Goal: Task Accomplishment & Management: Use online tool/utility

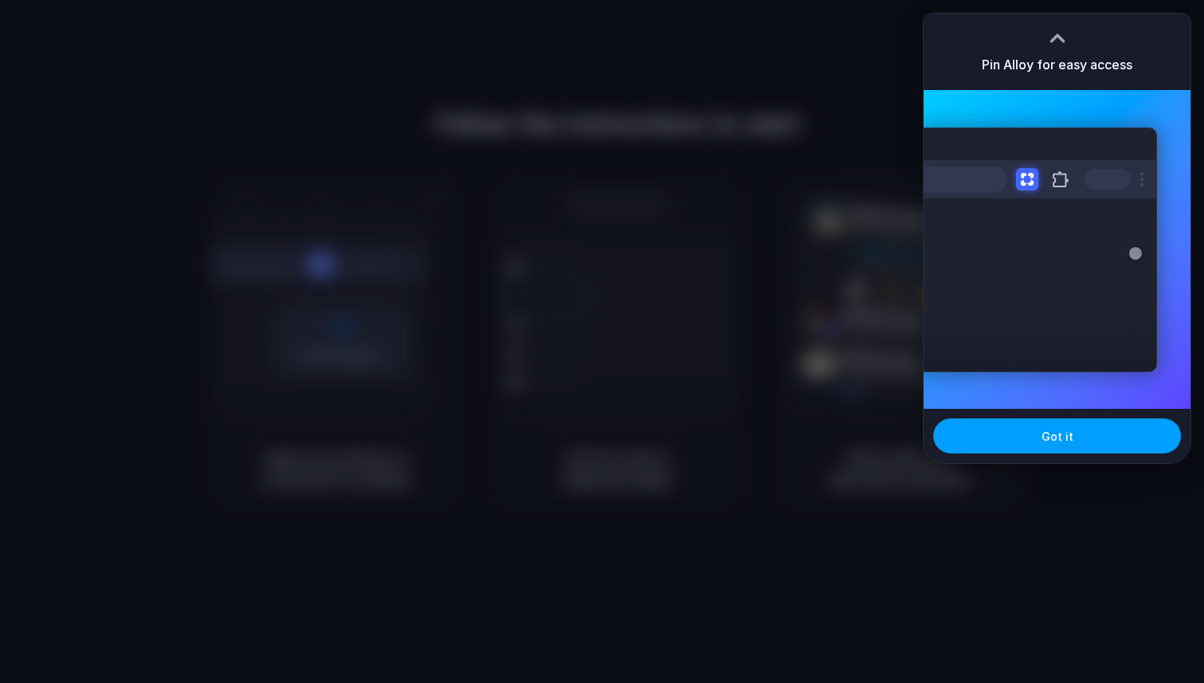
click at [1003, 433] on button "Got it" at bounding box center [1057, 435] width 248 height 35
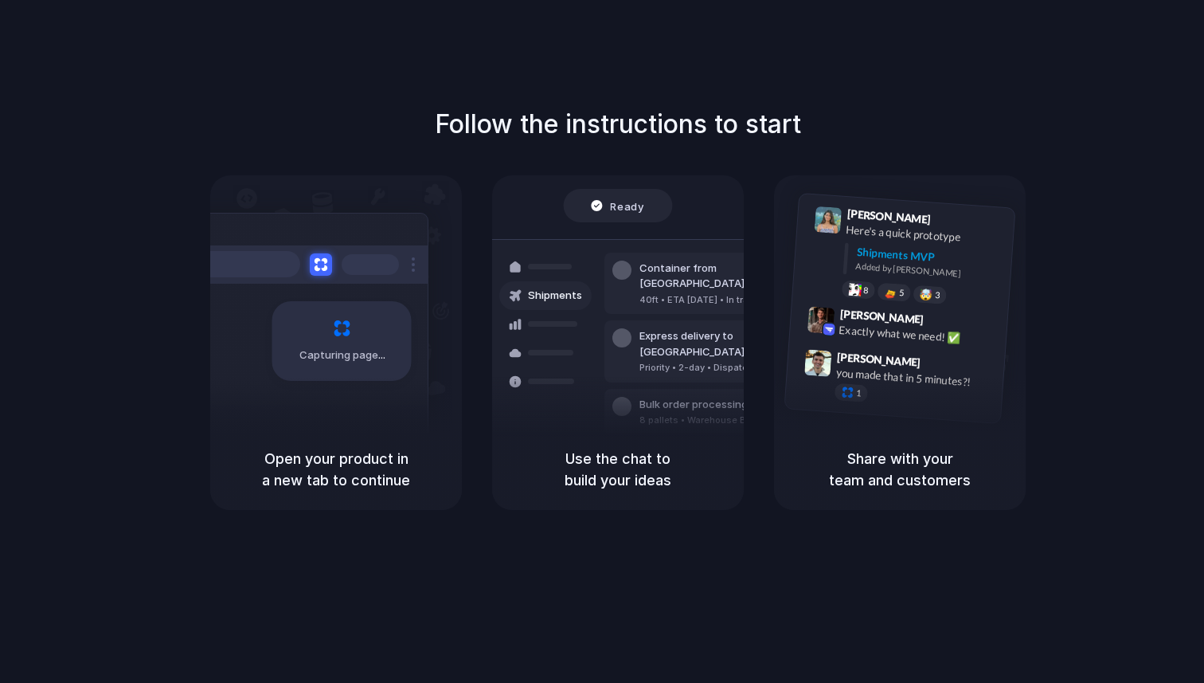
click at [1158, 91] on div "Follow the instructions to start Capturing page Open your product in a new tab …" at bounding box center [618, 357] width 1236 height 714
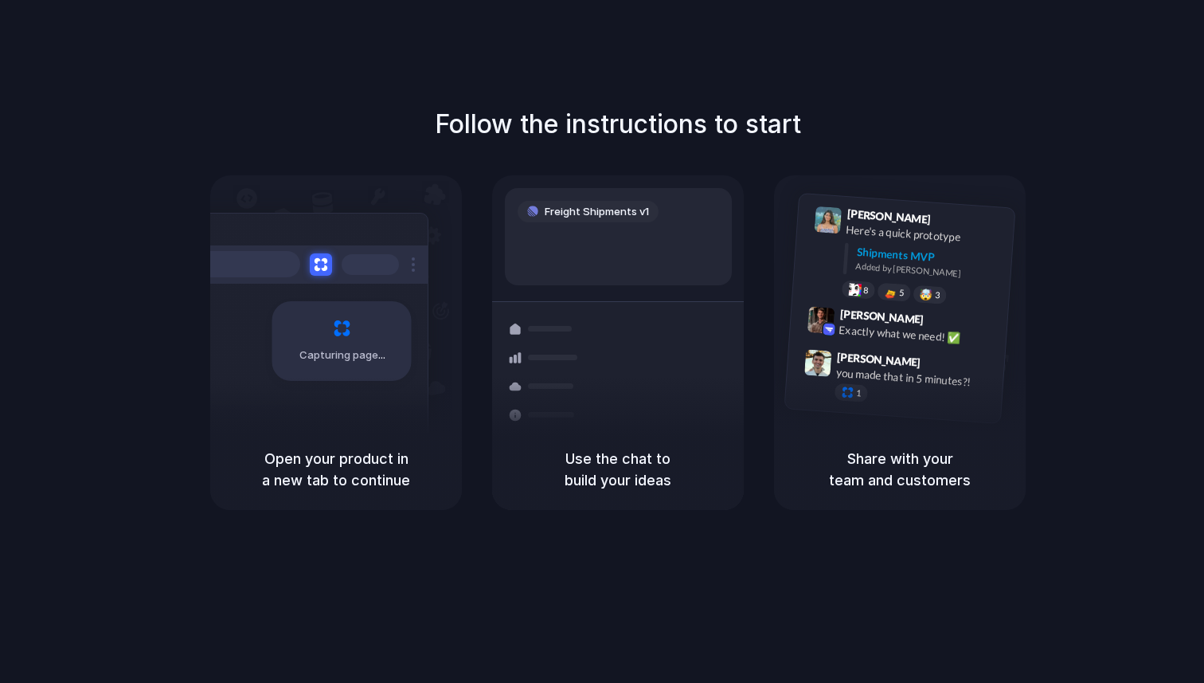
click at [468, 420] on div "Capturing page Open your product in a new tab to continue Freight Shipments v1 …" at bounding box center [618, 342] width 816 height 335
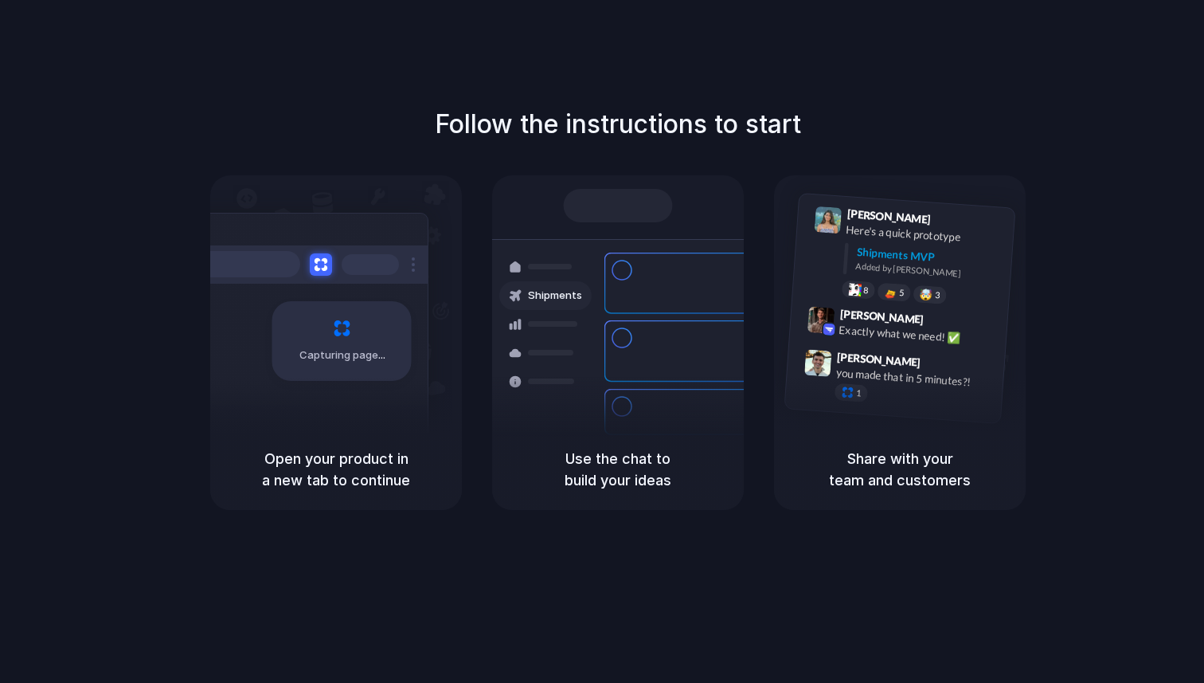
click at [695, 80] on div "Follow the instructions to start Capturing page Open your product in a new tab …" at bounding box center [618, 357] width 1236 height 714
click at [602, 342] on div at bounding box center [602, 342] width 0 height 0
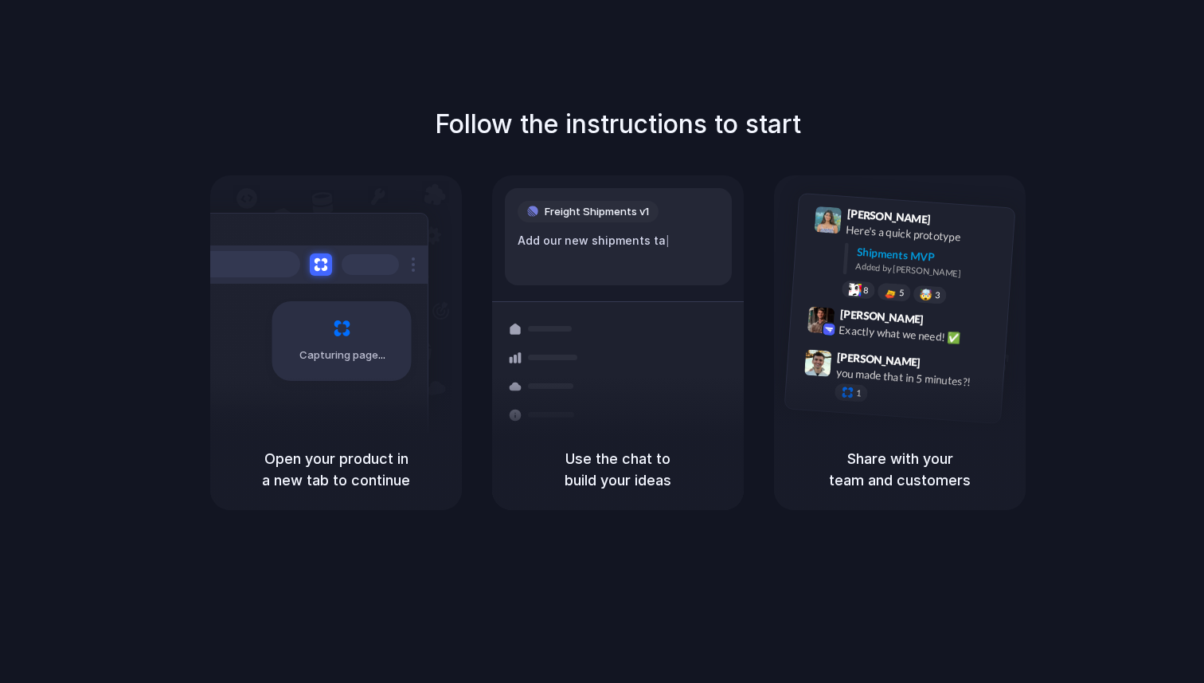
click at [602, 342] on div at bounding box center [602, 342] width 0 height 0
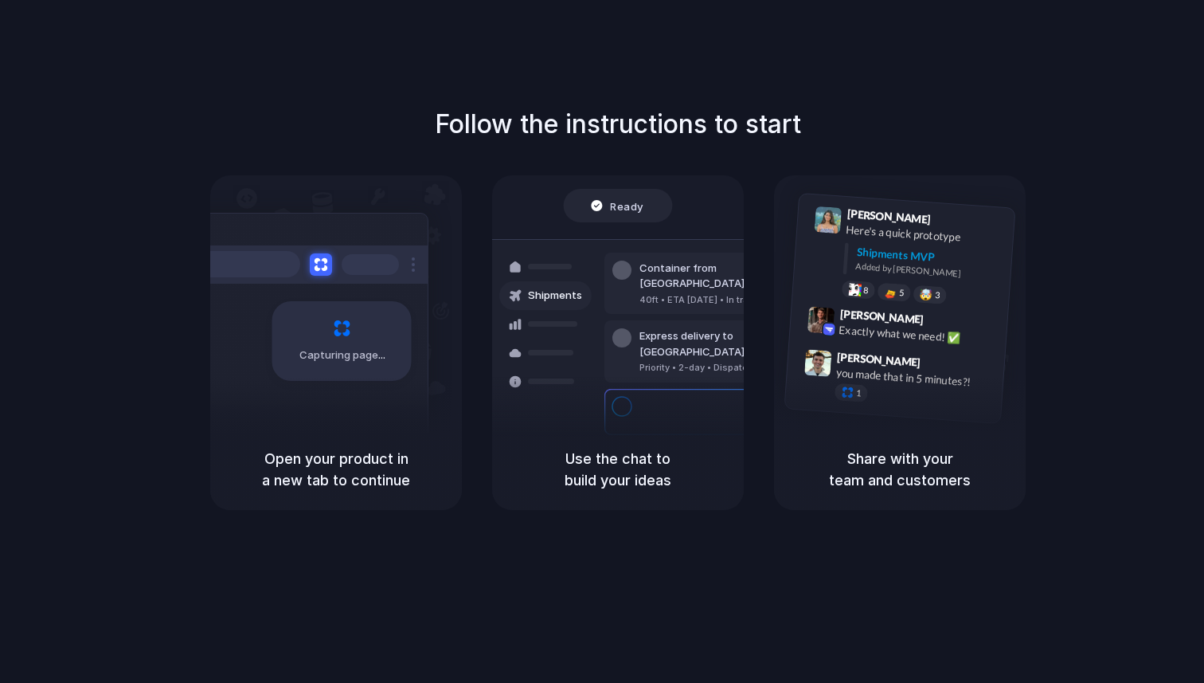
click at [602, 342] on div at bounding box center [602, 342] width 0 height 0
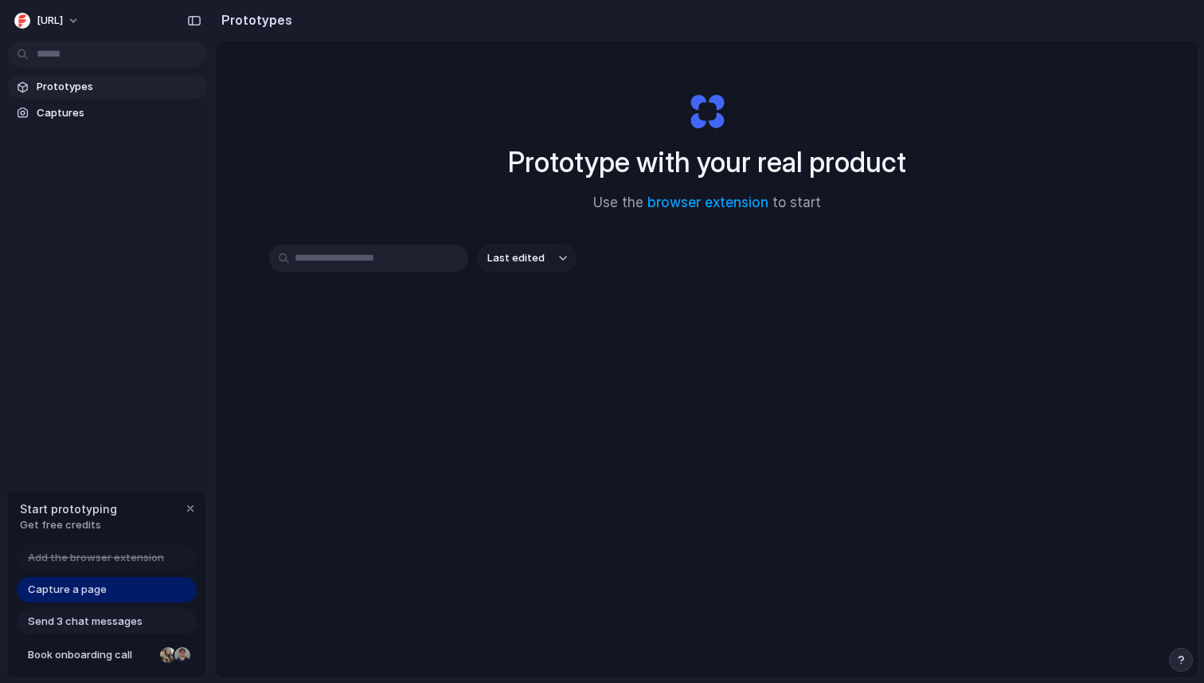
click at [50, 91] on span "Prototypes" at bounding box center [119, 87] width 164 height 16
click at [50, 111] on span "Captures" at bounding box center [119, 113] width 164 height 16
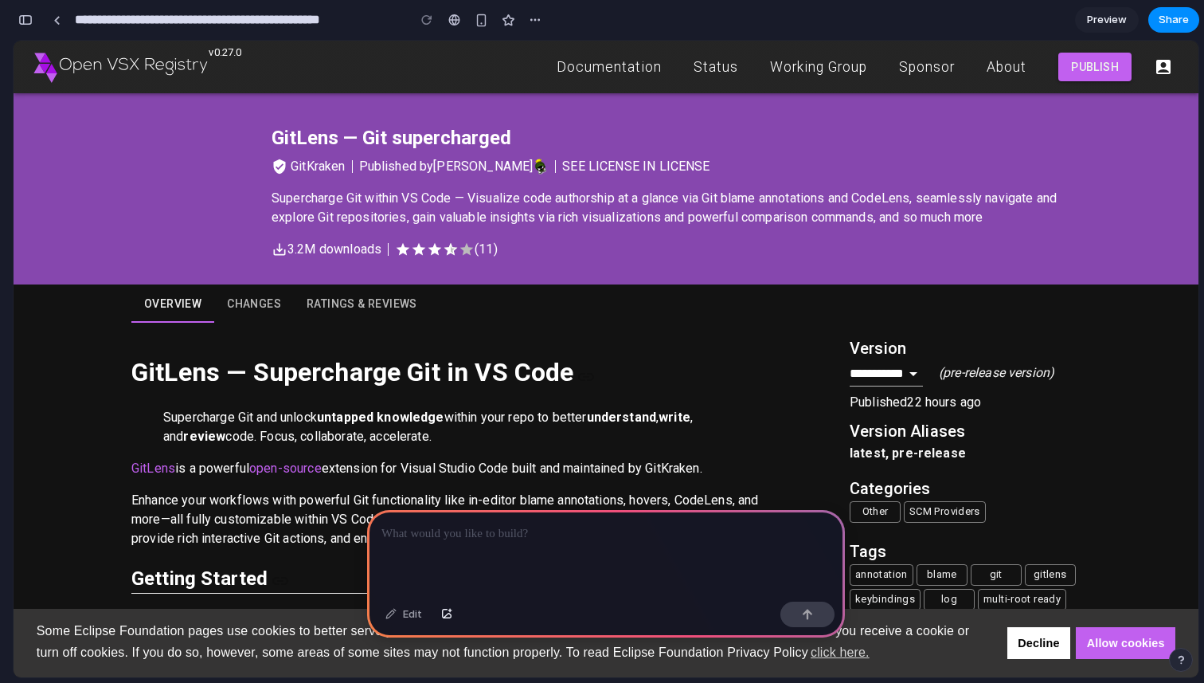
click at [1160, 67] on icon "Log In" at bounding box center [1163, 67] width 14 height 14
click at [25, 18] on div "button" at bounding box center [25, 19] width 14 height 11
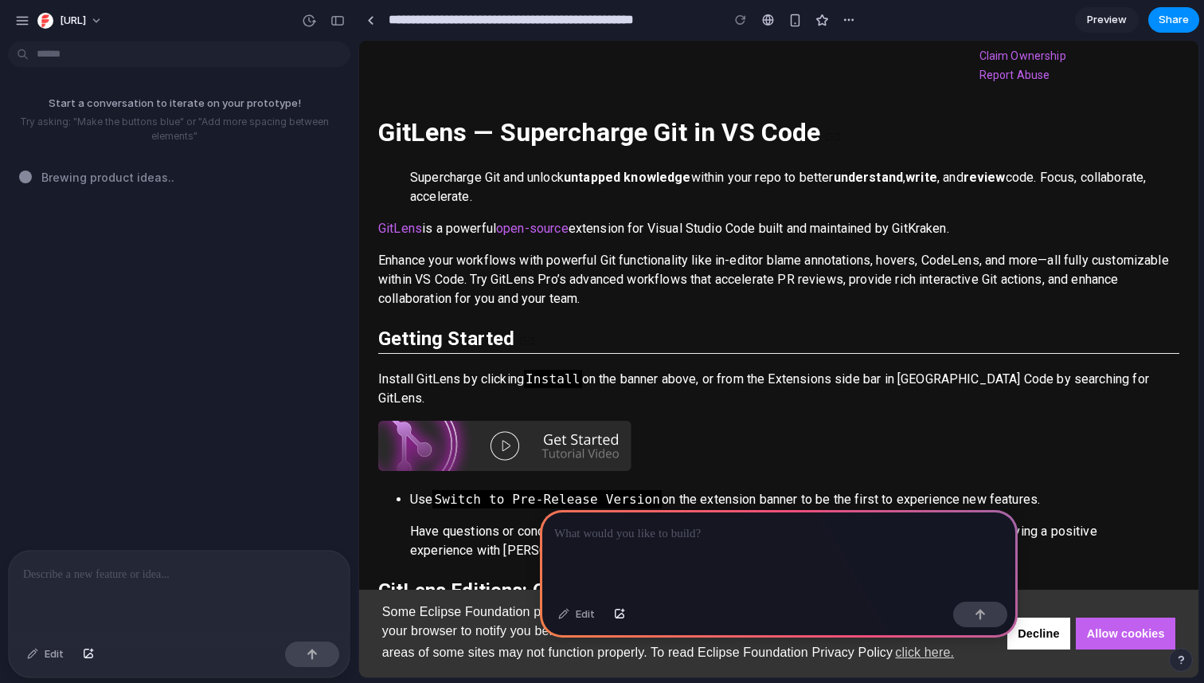
scroll to position [519, 0]
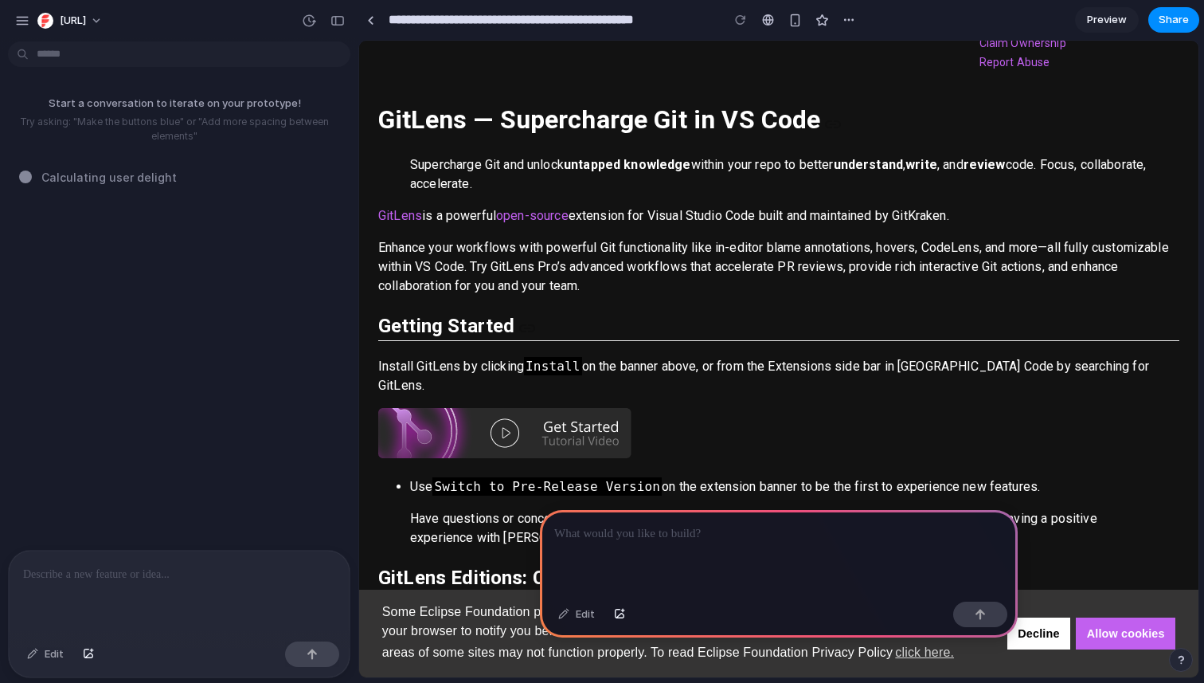
click at [10, 15] on div "[URL]" at bounding box center [179, 19] width 358 height 38
click at [15, 17] on div "button" at bounding box center [22, 21] width 14 height 14
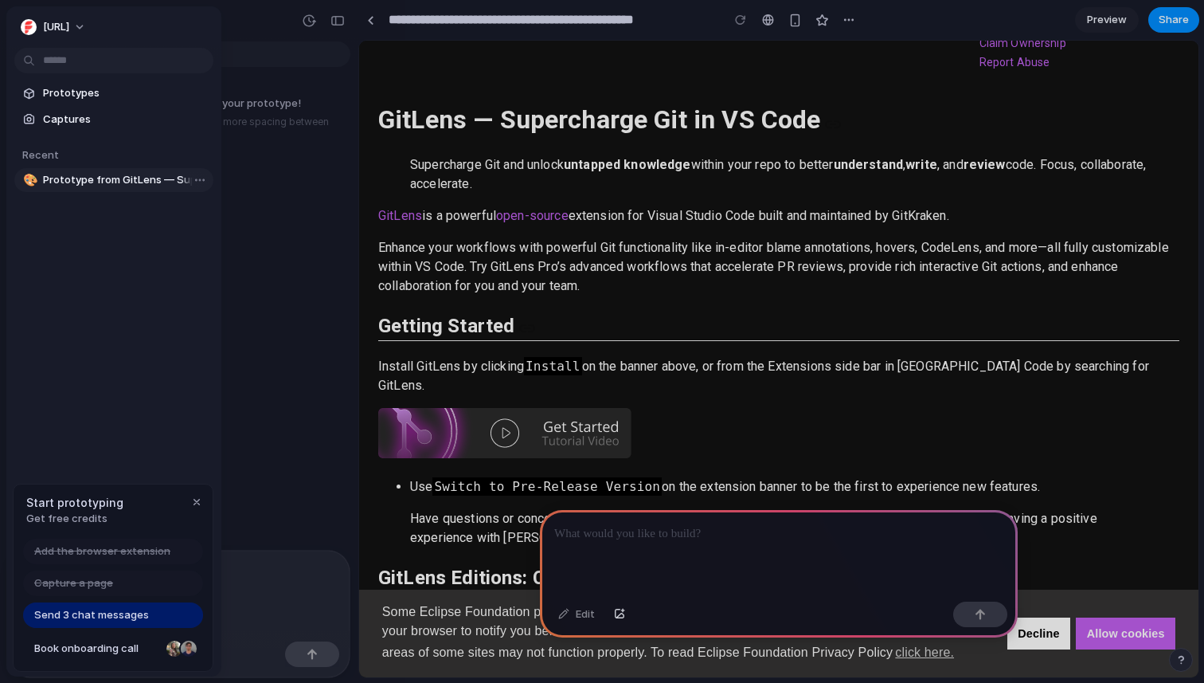
click at [81, 175] on span "Prototype from GitLens — Supercharge Git in VS Code" at bounding box center [125, 180] width 164 height 16
click at [204, 180] on body "**********" at bounding box center [602, 341] width 1204 height 683
click at [298, 164] on div at bounding box center [602, 341] width 1204 height 683
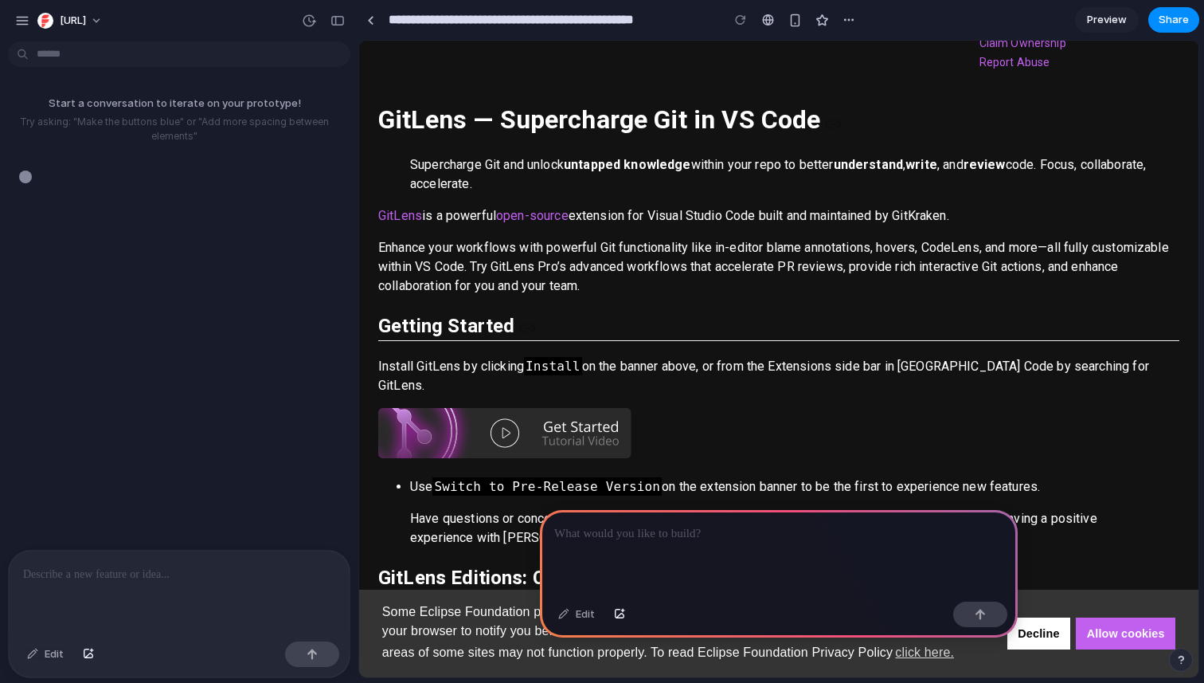
click at [104, 177] on div at bounding box center [184, 177] width 330 height 17
click at [1055, 635] on link "Decline" at bounding box center [1039, 633] width 63 height 32
click at [1115, 630] on link "Allow cookies" at bounding box center [1126, 633] width 100 height 32
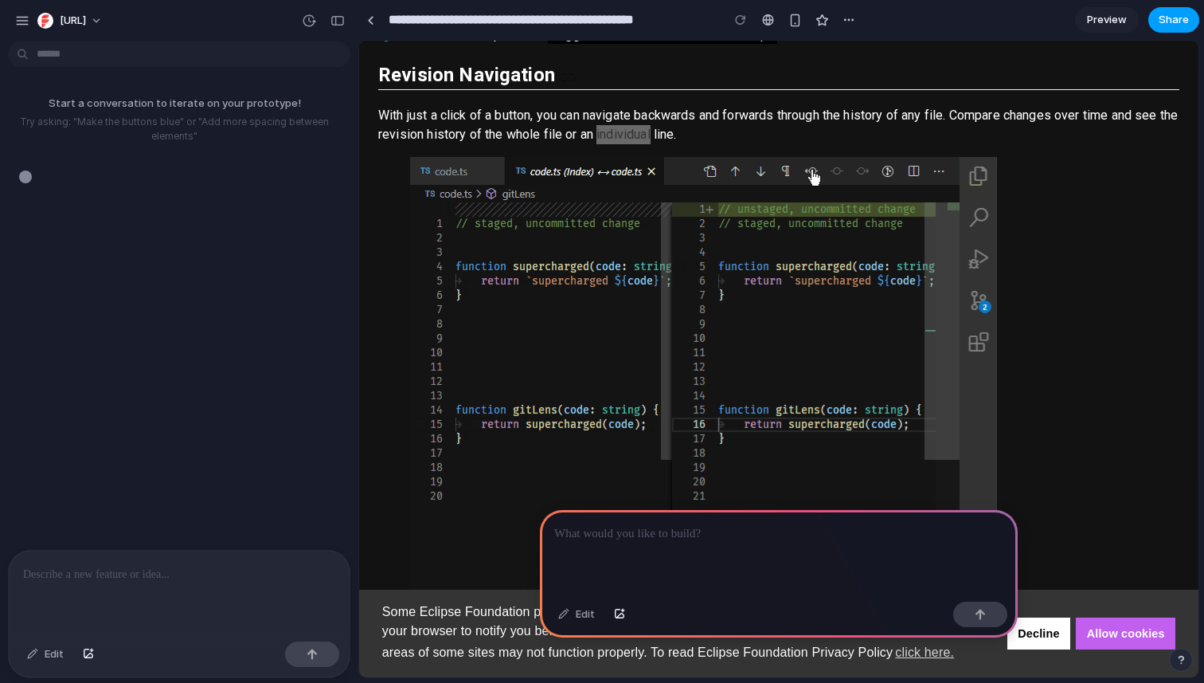
scroll to position [4833, 0]
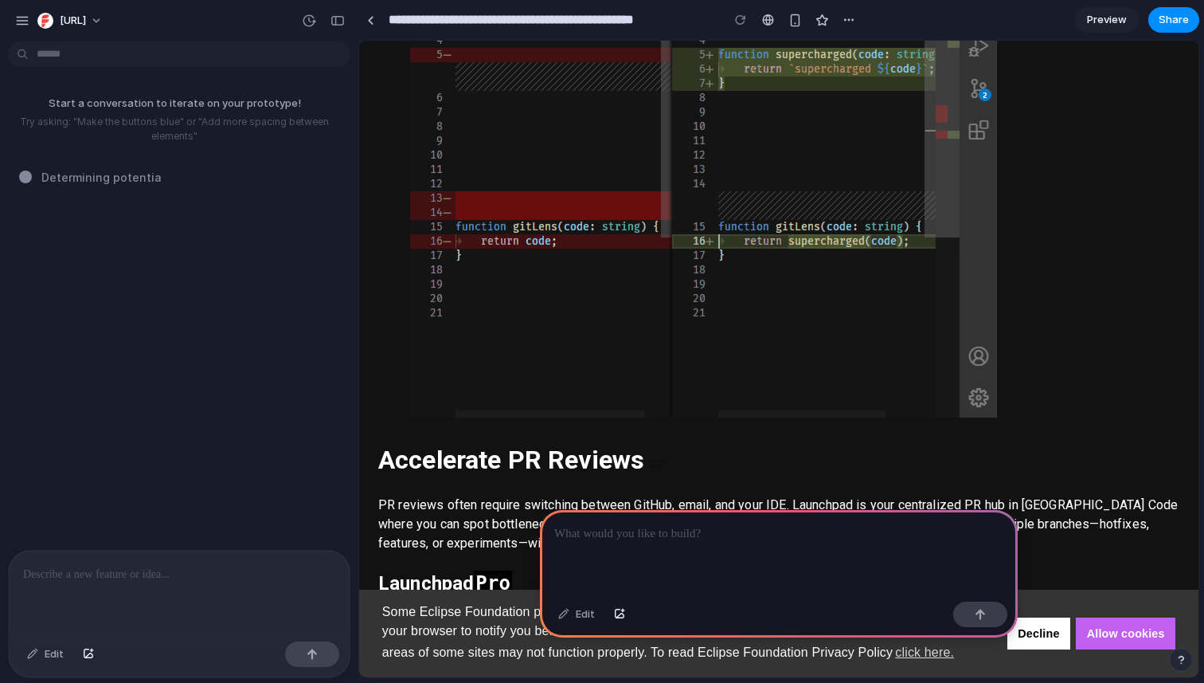
click at [1117, 22] on span "Preview" at bounding box center [1107, 20] width 40 height 16
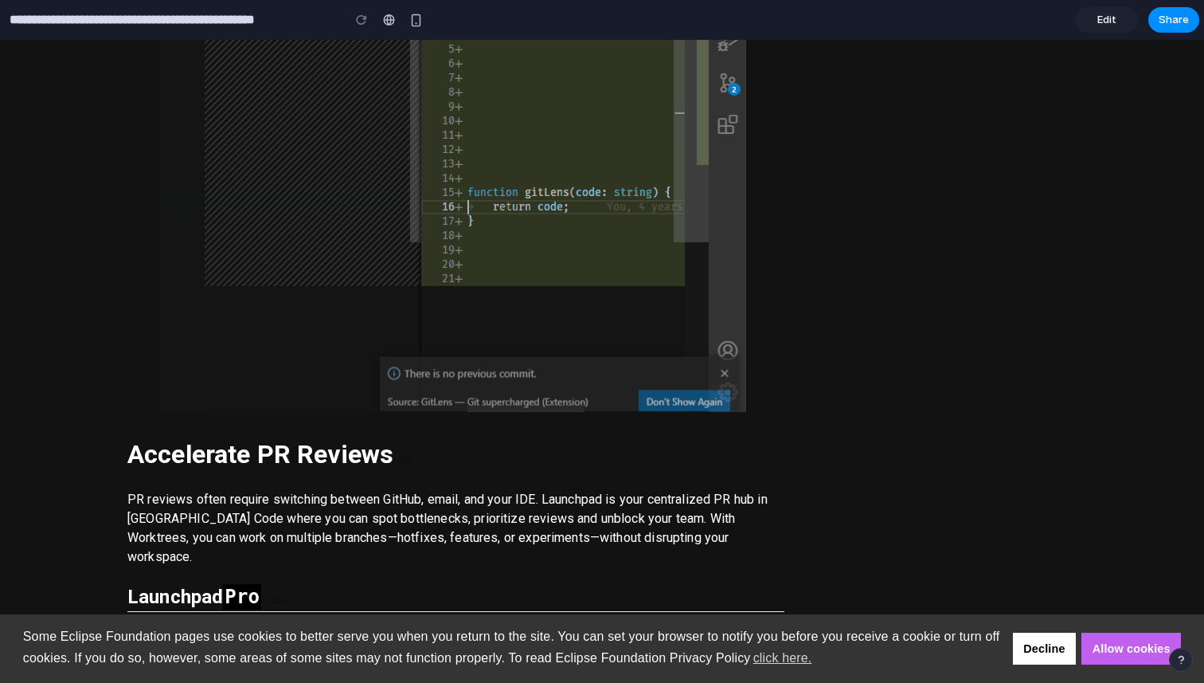
click at [1117, 22] on link "Edit" at bounding box center [1107, 19] width 64 height 25
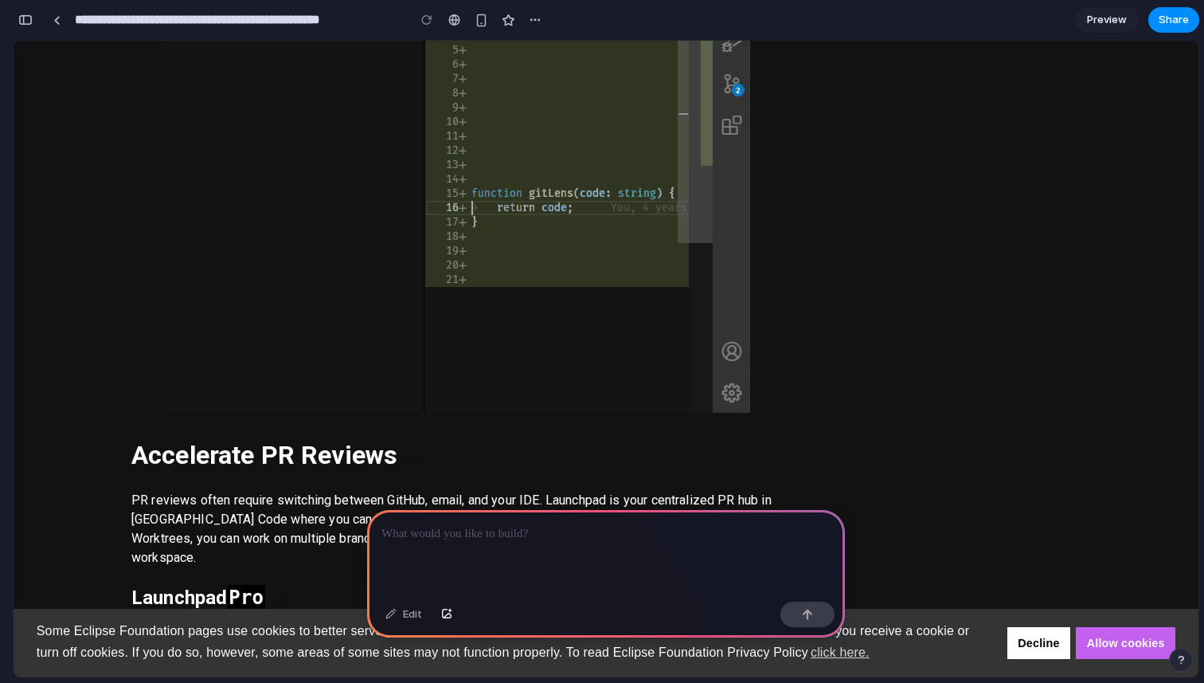
scroll to position [4717, 0]
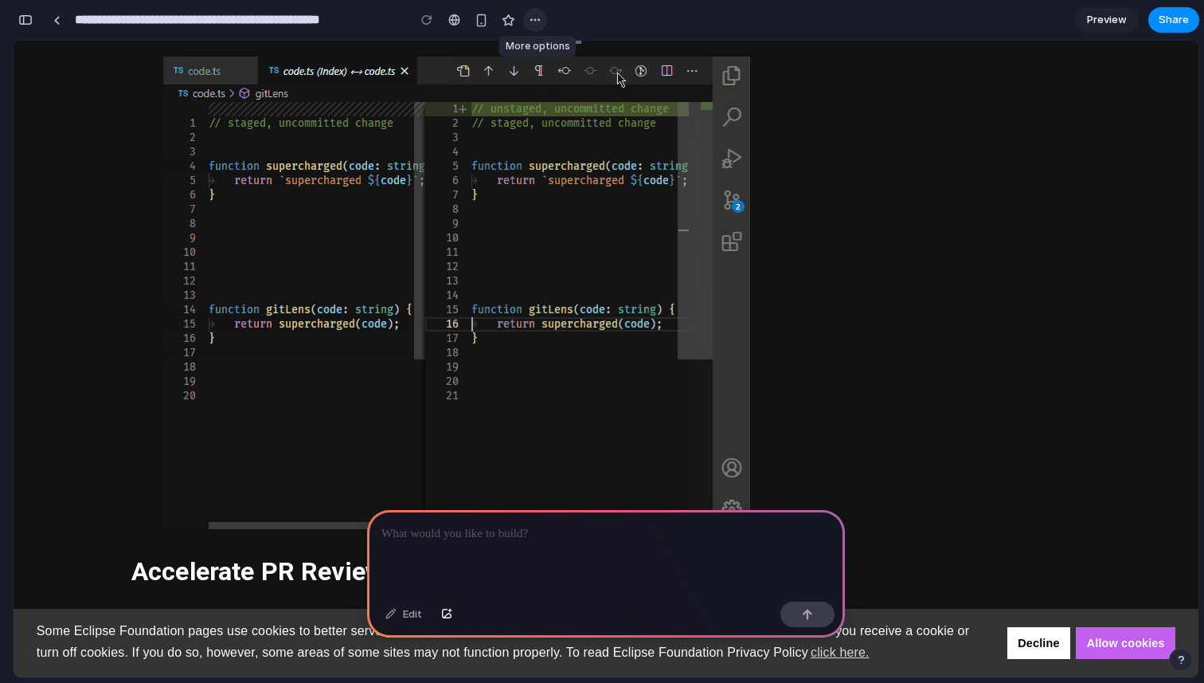
click at [533, 15] on div "button" at bounding box center [535, 20] width 13 height 13
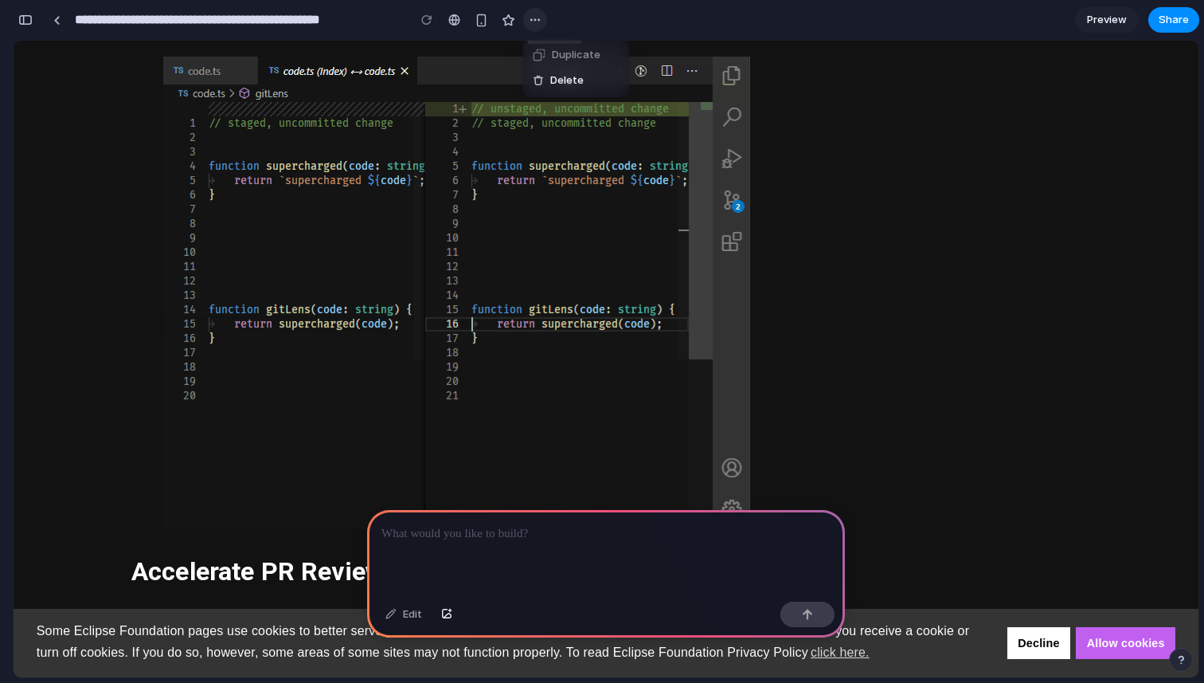
click at [533, 15] on div "Duplicate Delete" at bounding box center [602, 341] width 1204 height 683
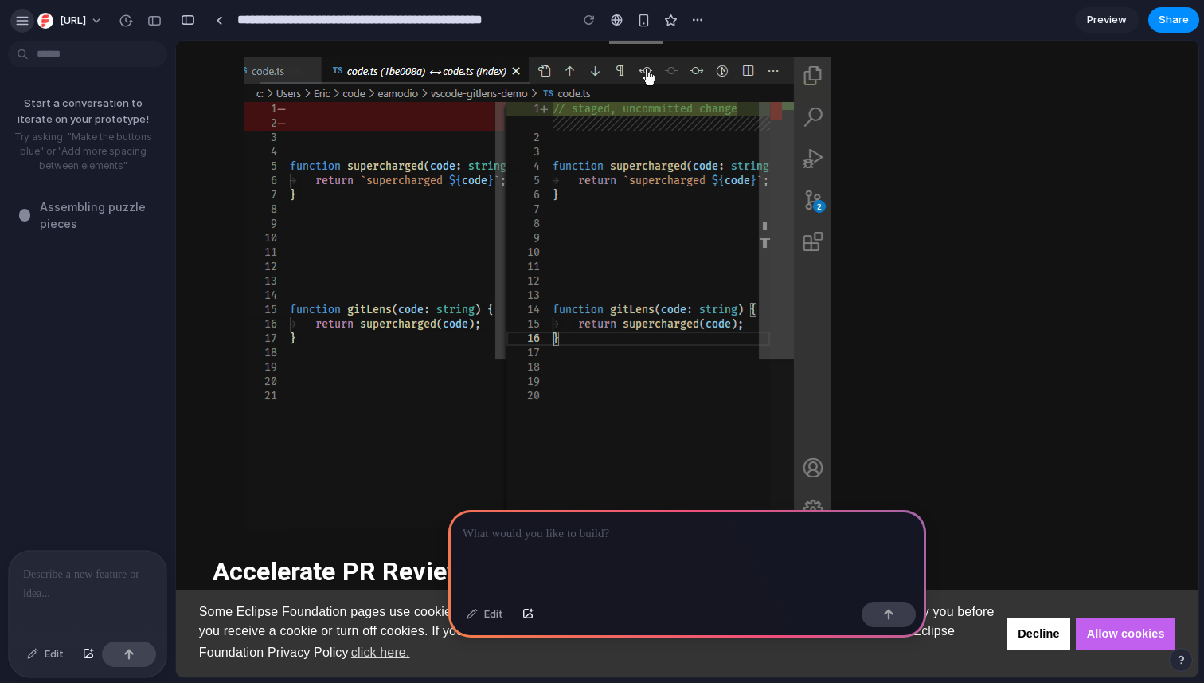
click at [26, 22] on div "button" at bounding box center [22, 21] width 14 height 14
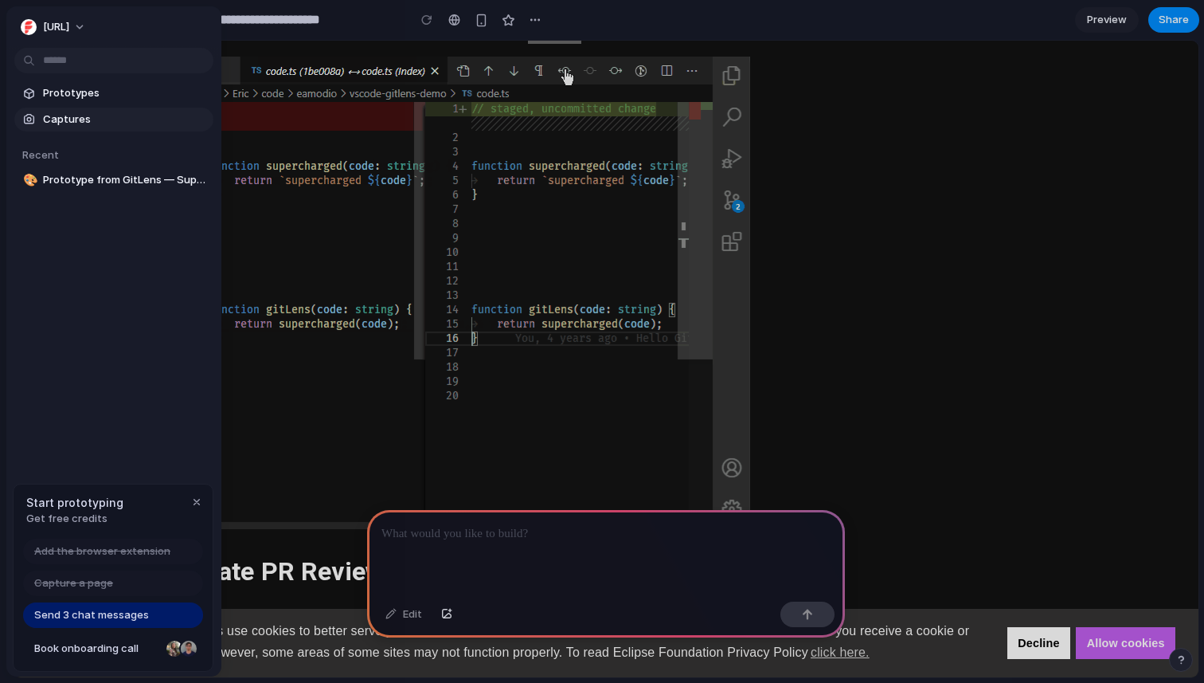
click at [107, 127] on link "Captures" at bounding box center [113, 120] width 199 height 24
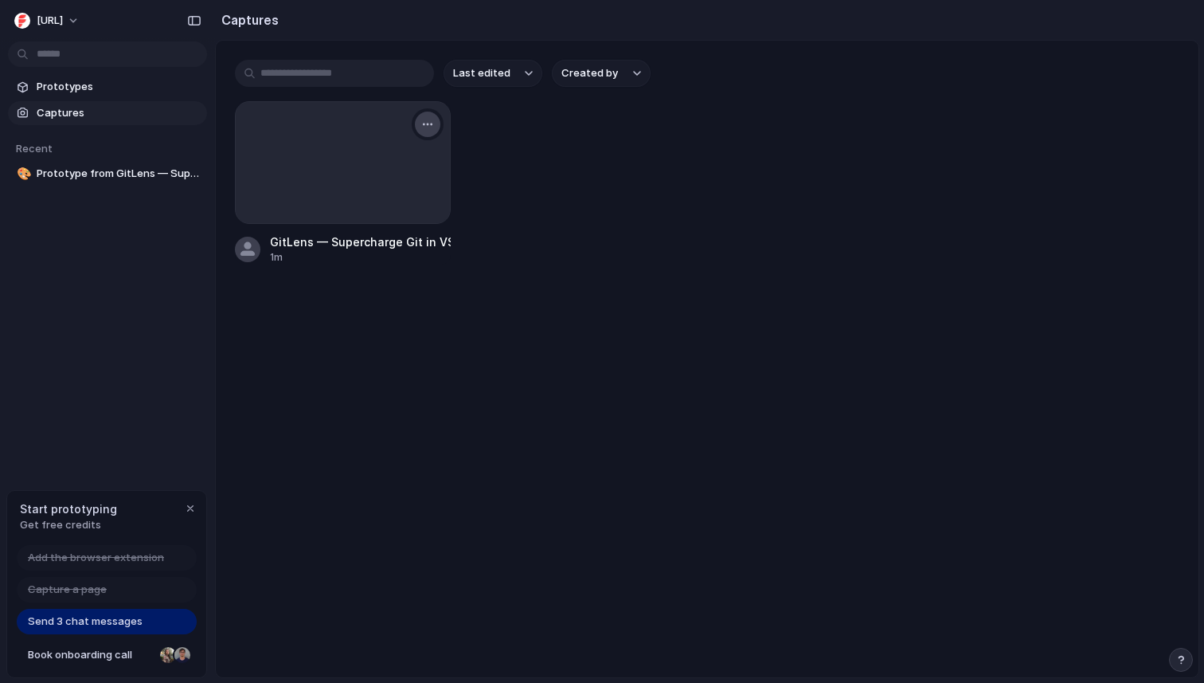
click at [428, 119] on div "button" at bounding box center [427, 124] width 13 height 13
click at [389, 265] on li "Delete" at bounding box center [375, 262] width 125 height 25
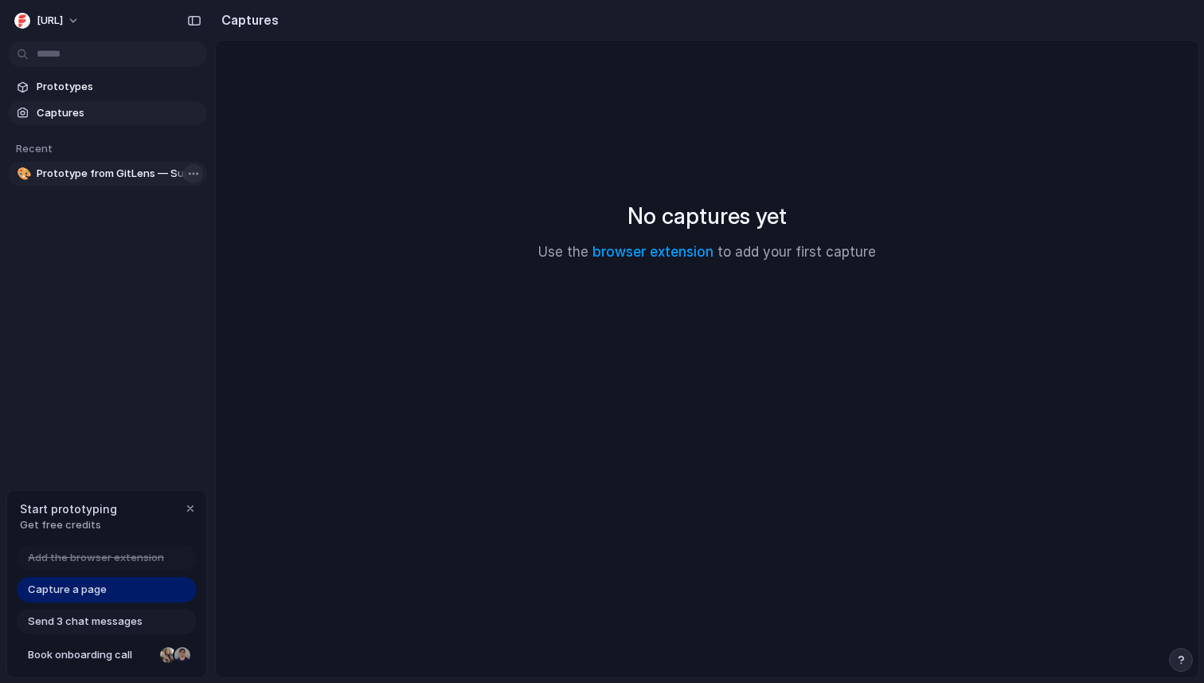
click at [196, 172] on body "Factors.AI Prototypes Captures Recent 🎨 Prototype from GitLens — Supercharge Gi…" at bounding box center [602, 341] width 1204 height 683
click at [213, 252] on span "Delete" at bounding box center [218, 257] width 33 height 16
click at [663, 252] on link "browser extension" at bounding box center [653, 252] width 121 height 16
